Goal: Task Accomplishment & Management: Manage account settings

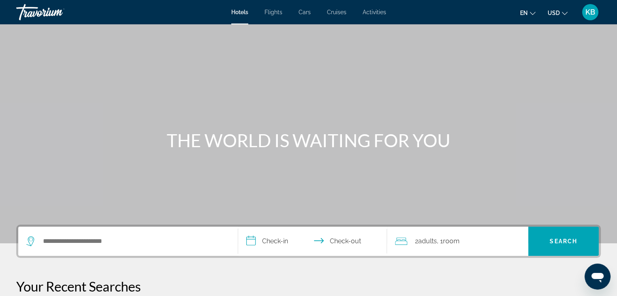
click at [592, 13] on span "KB" at bounding box center [591, 12] width 10 height 8
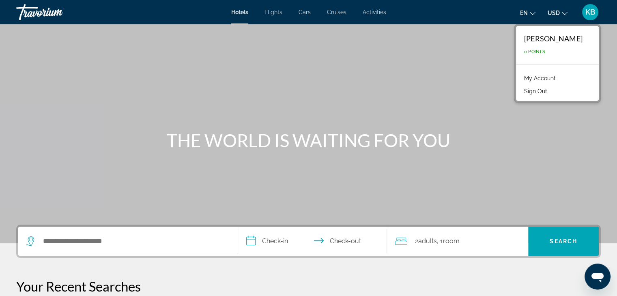
click at [536, 78] on link "My Account" at bounding box center [540, 78] width 40 height 11
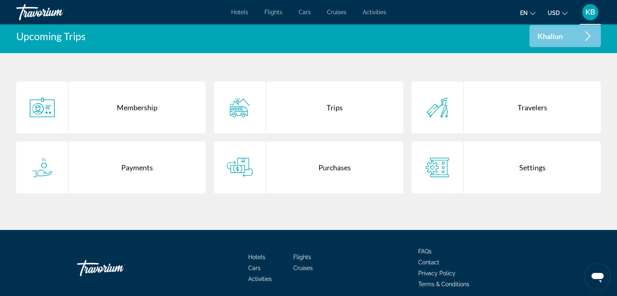
scroll to position [162, 0]
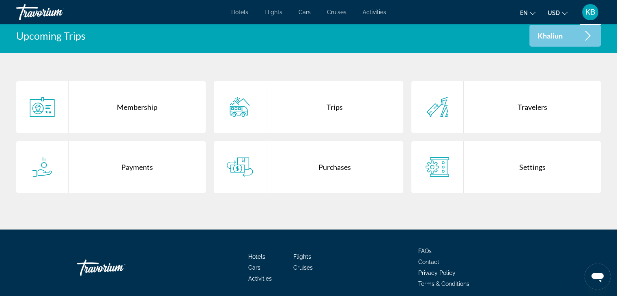
click at [344, 166] on div "Purchases" at bounding box center [334, 167] width 137 height 52
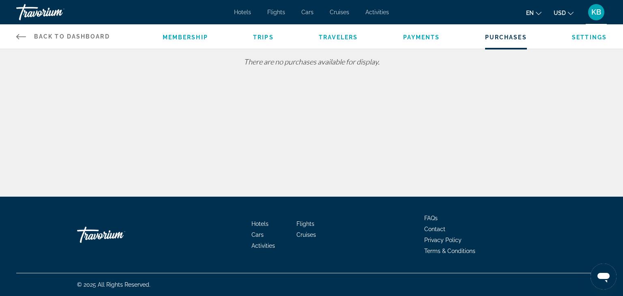
click at [412, 37] on span "Payments" at bounding box center [421, 37] width 37 height 6
